Goal: Task Accomplishment & Management: Use online tool/utility

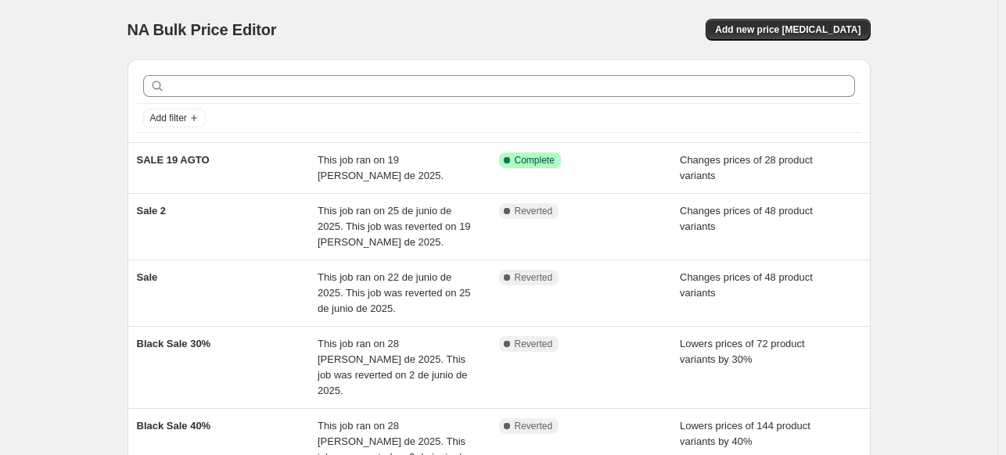
click at [54, 297] on div "NA Bulk Price Editor. This page is ready NA Bulk Price Editor Add new price cha…" at bounding box center [498, 322] width 997 height 645
click at [88, 298] on div "NA Bulk Price Editor. This page is ready NA Bulk Price Editor Add new price cha…" at bounding box center [498, 322] width 997 height 645
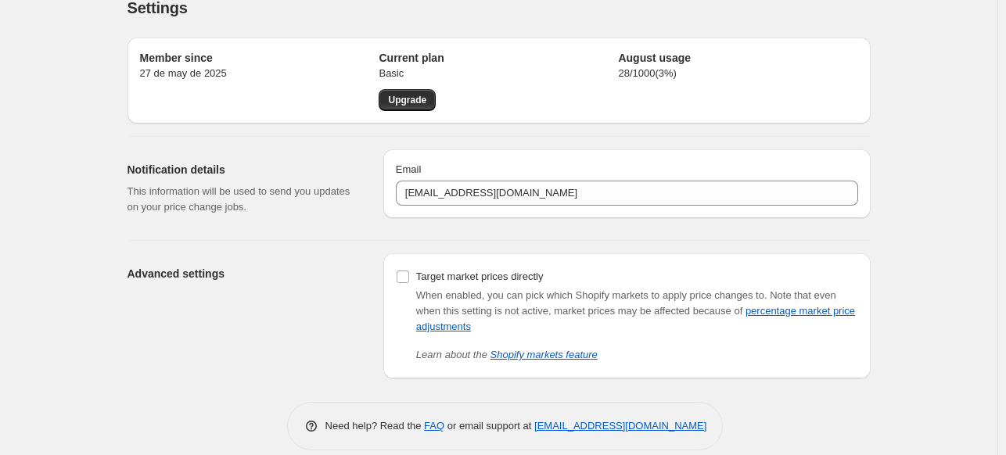
scroll to position [40, 0]
